Goal: Navigation & Orientation: Understand site structure

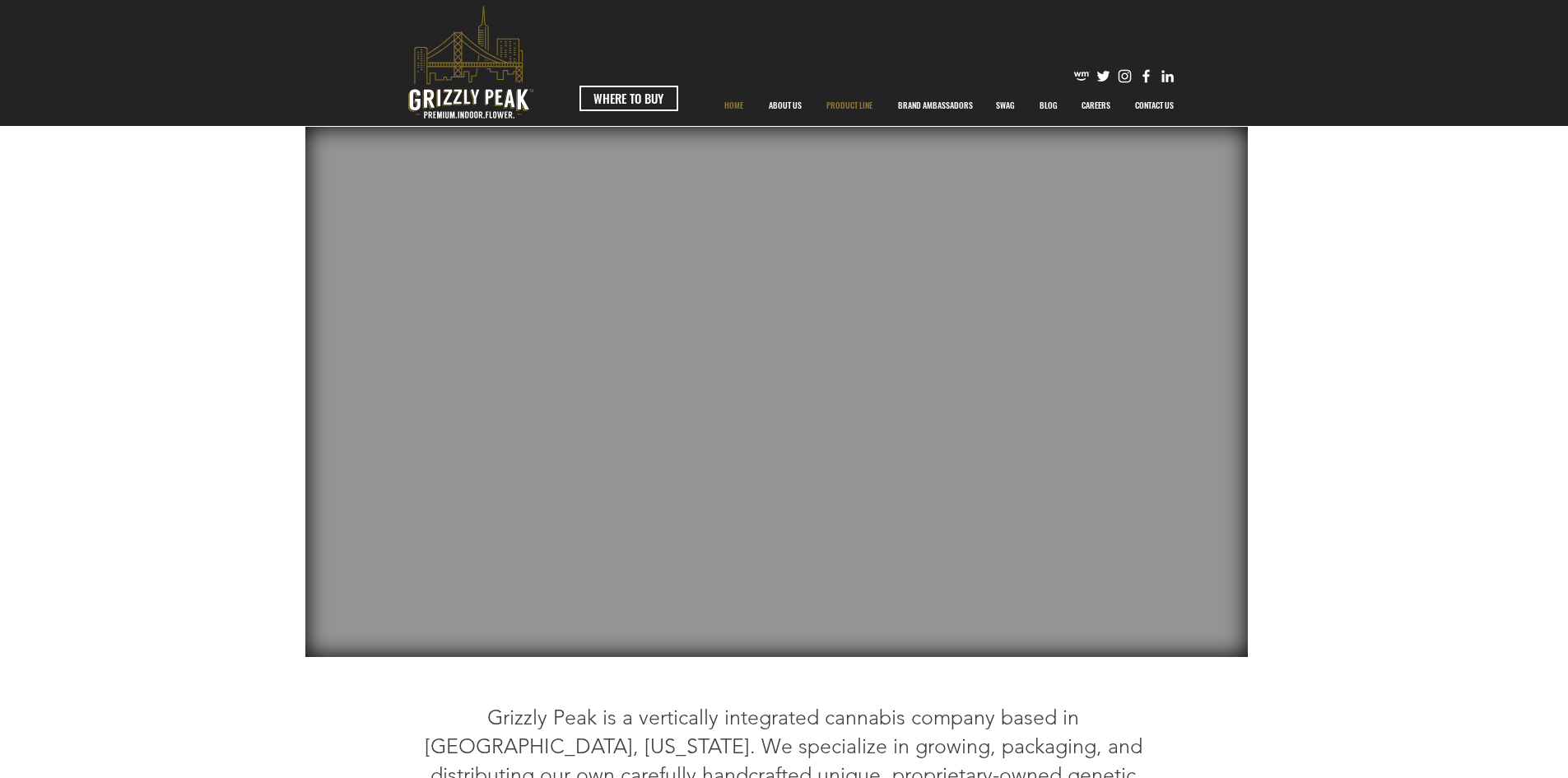
click at [828, 101] on p "PRODUCT LINE" at bounding box center [849, 105] width 63 height 41
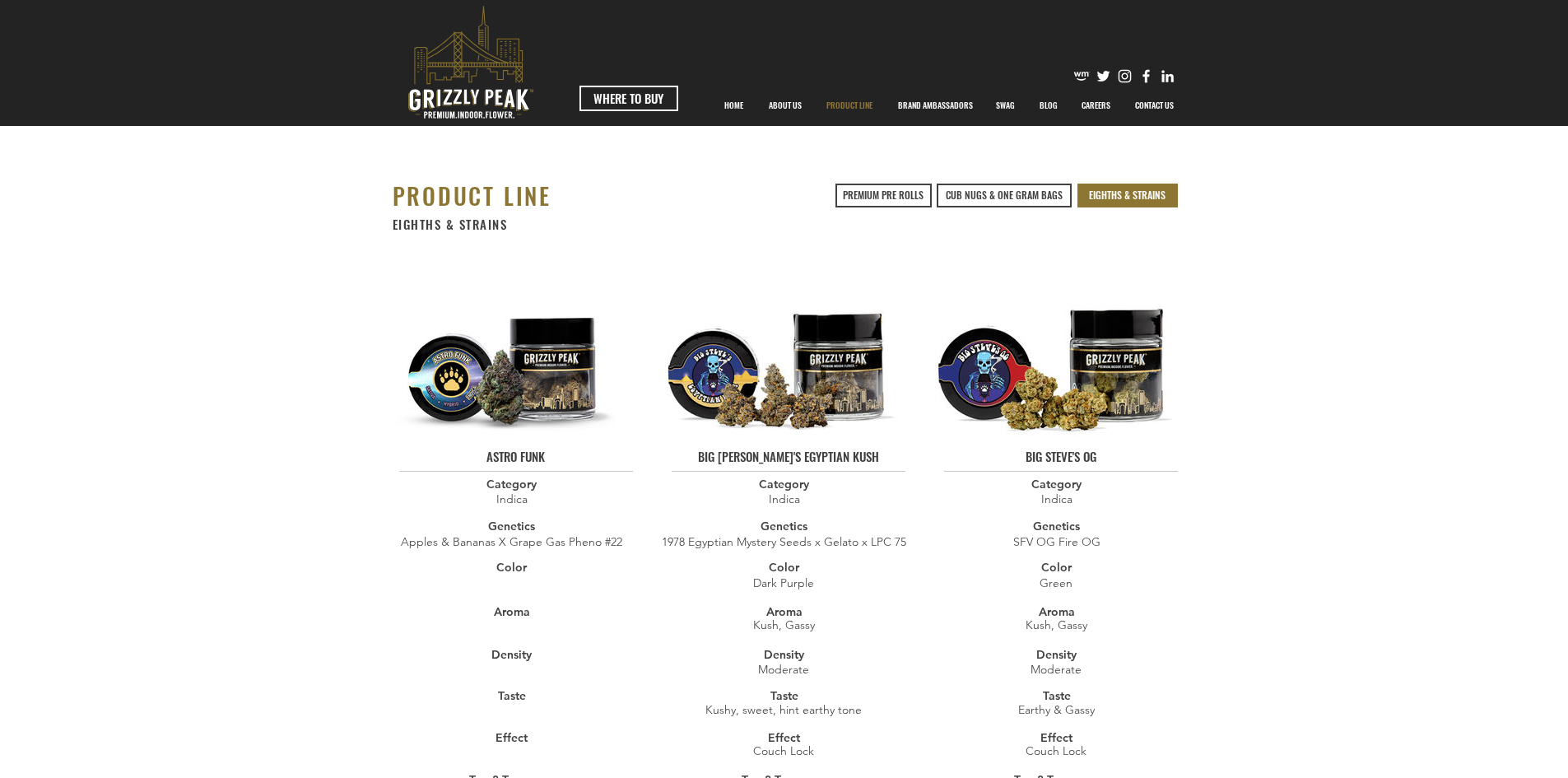
click at [1145, 205] on link "EIGHTHS & STRAINS" at bounding box center [1127, 195] width 100 height 24
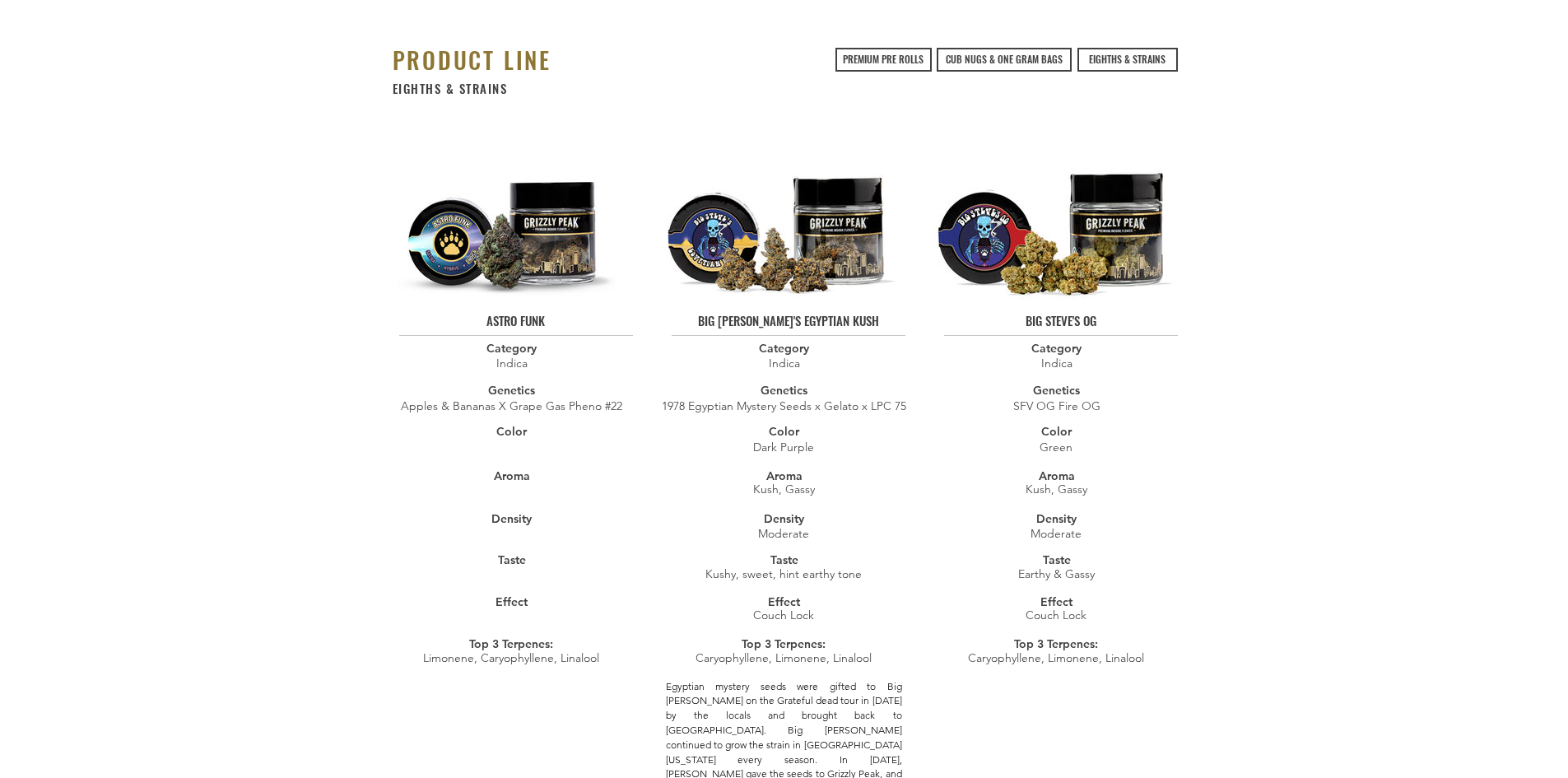
scroll to position [140, 0]
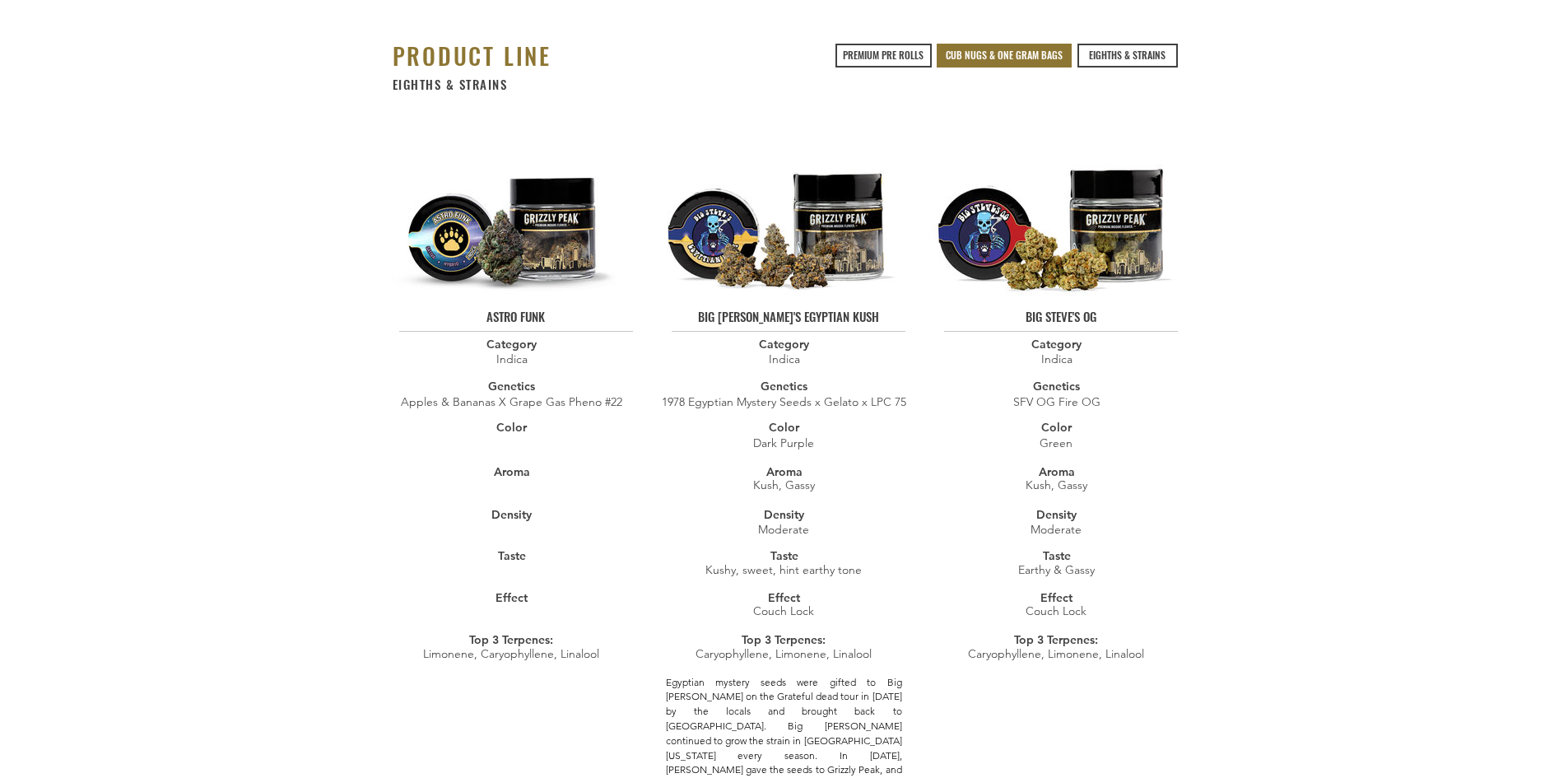
click at [1015, 49] on span "CUB NUGS & ONE GRAM BAGS" at bounding box center [1004, 55] width 117 height 14
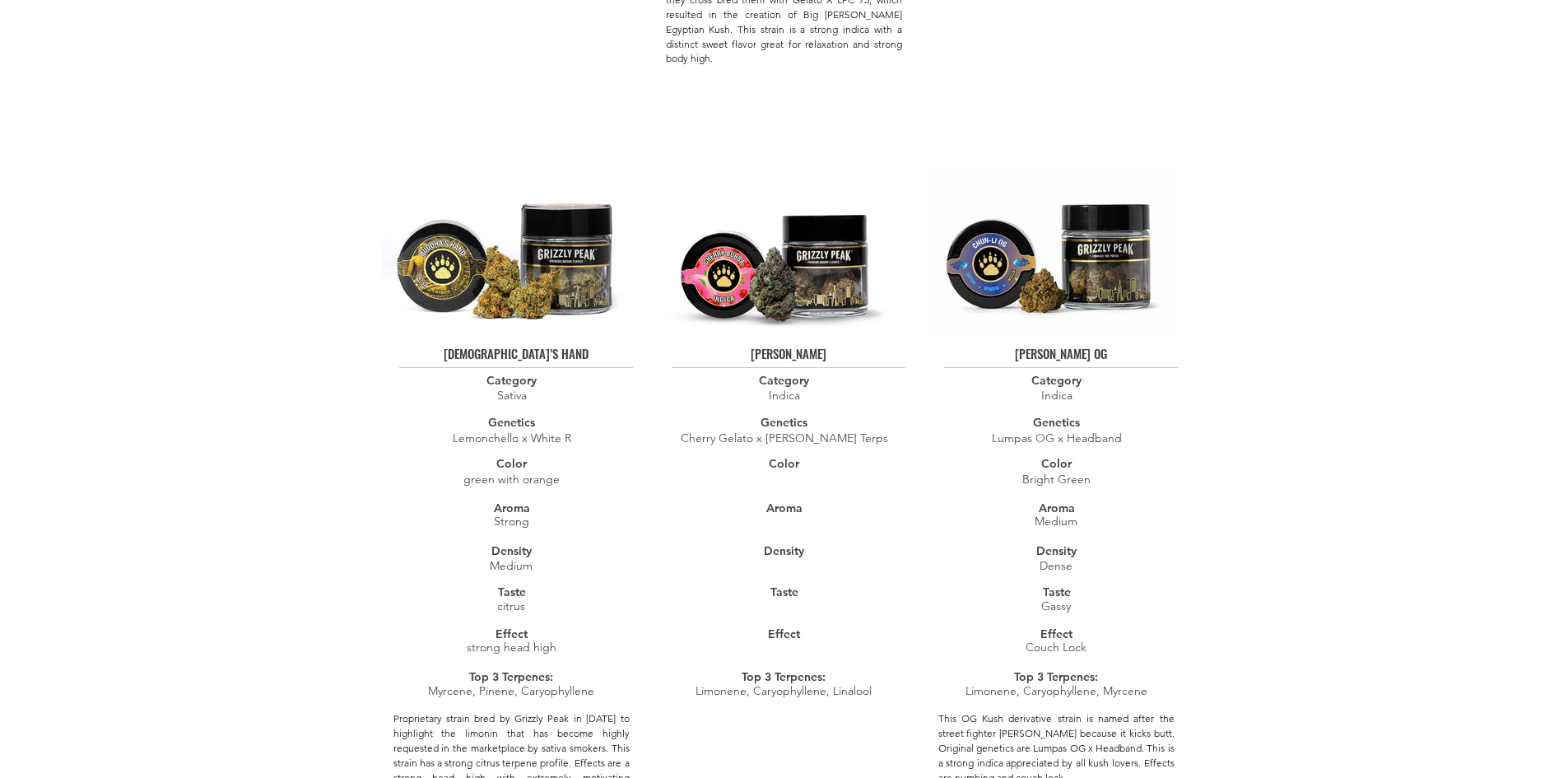
scroll to position [0, 0]
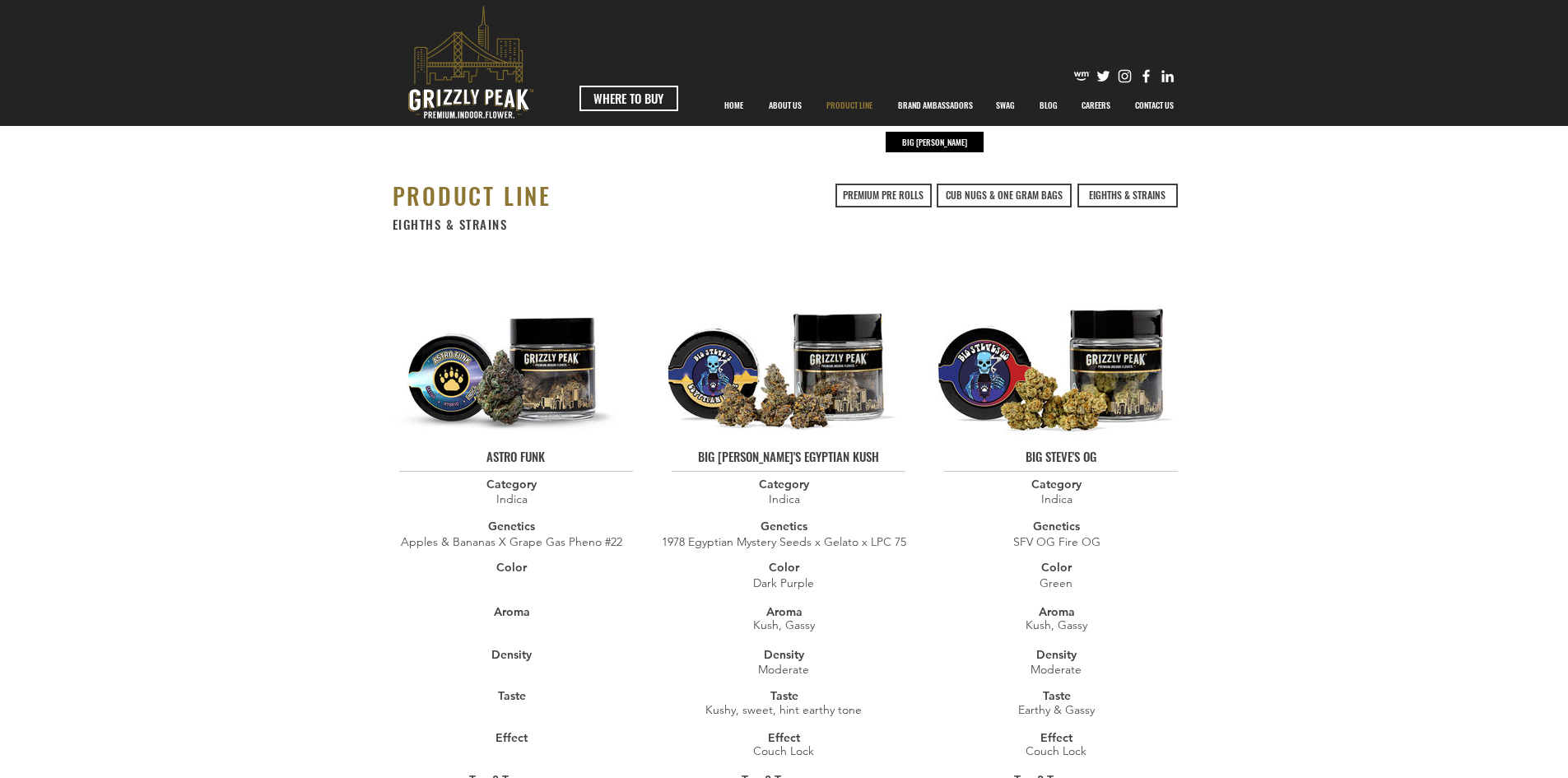
click at [955, 100] on p "BRAND AMBASSADORS" at bounding box center [935, 105] width 91 height 41
click at [936, 141] on p "BIG [PERSON_NAME]" at bounding box center [935, 142] width 74 height 20
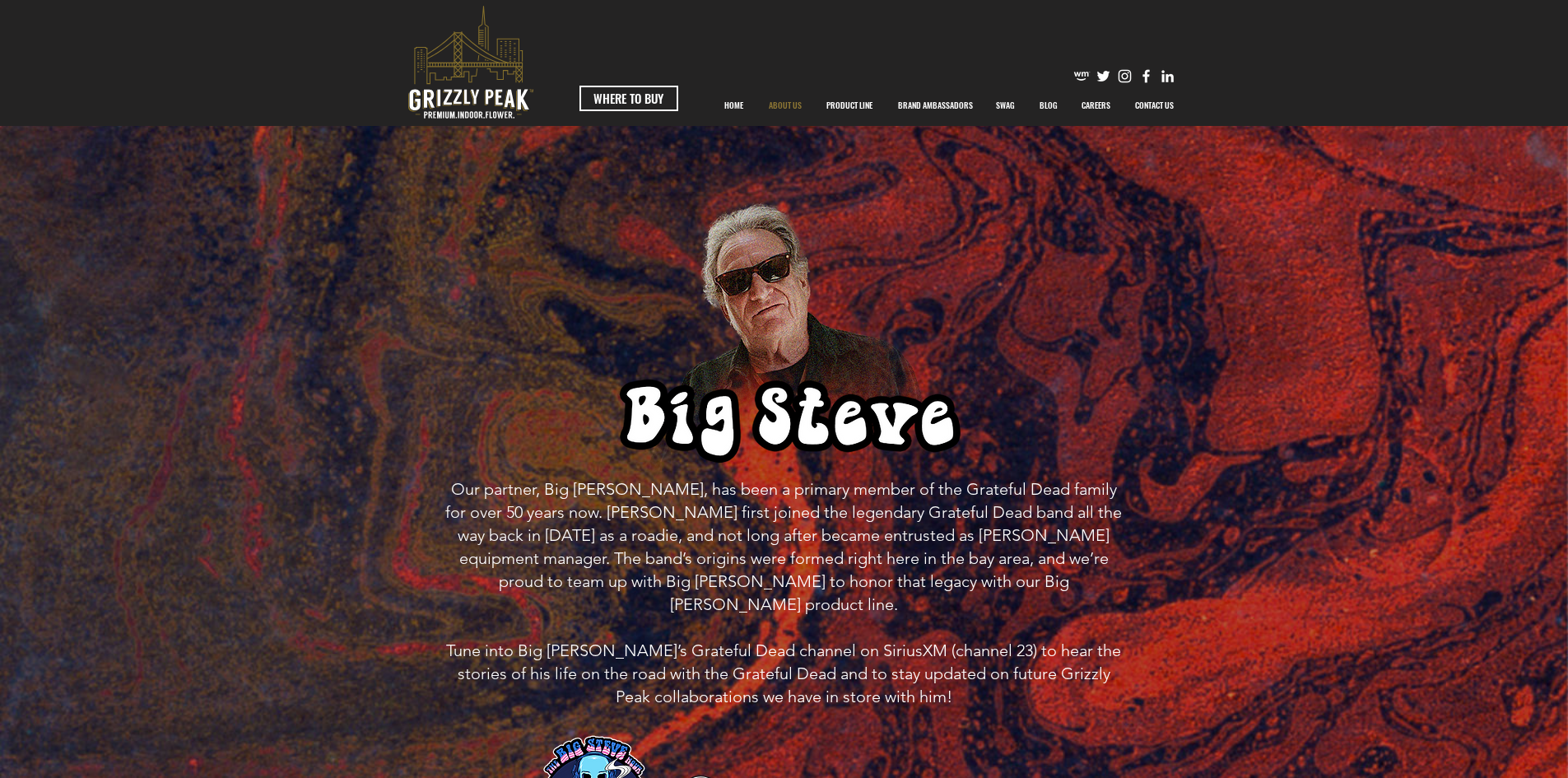
click at [778, 106] on p "ABOUT US" at bounding box center [785, 105] width 50 height 41
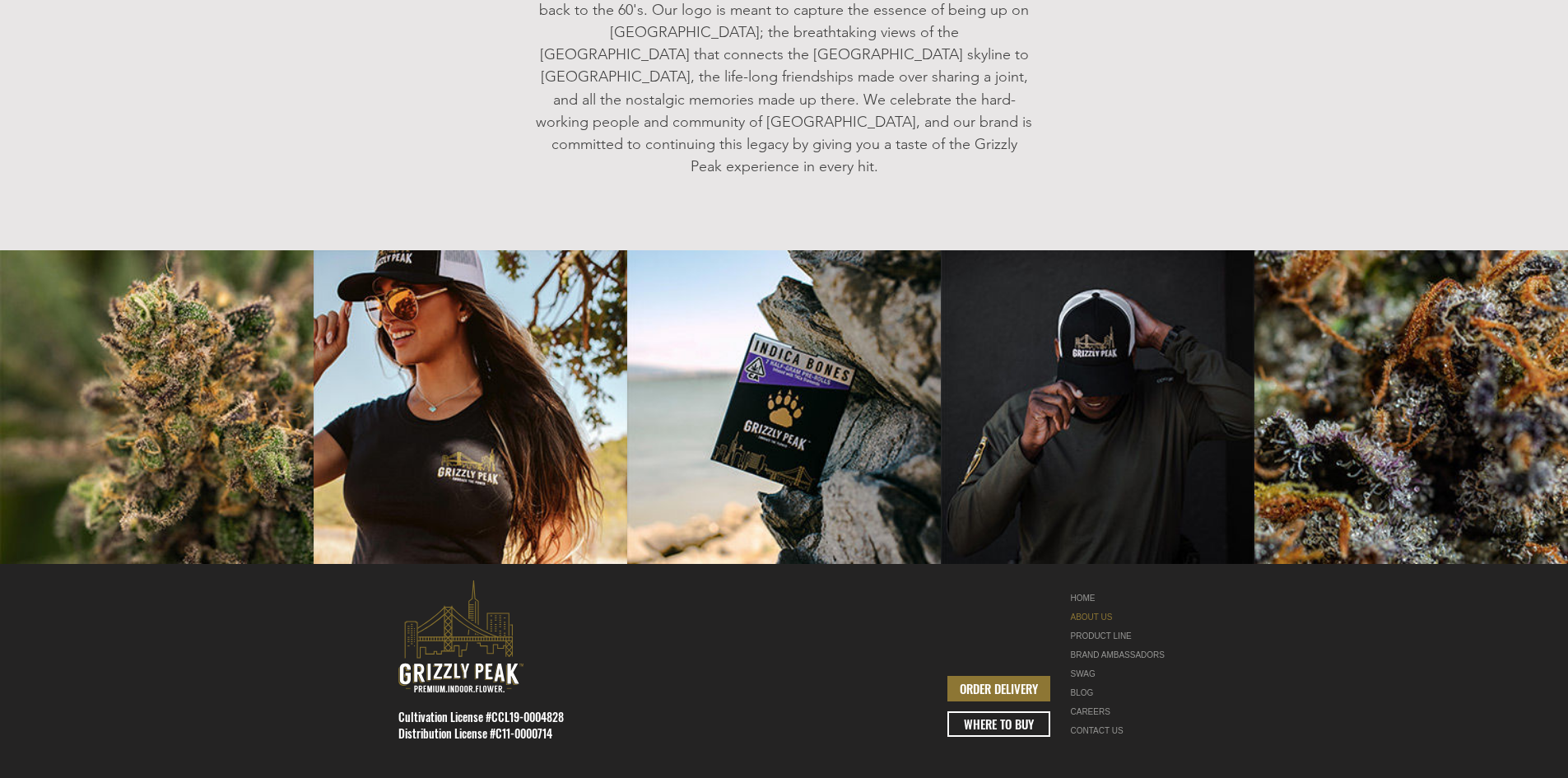
scroll to position [2009, 0]
